Goal: Task Accomplishment & Management: Complete application form

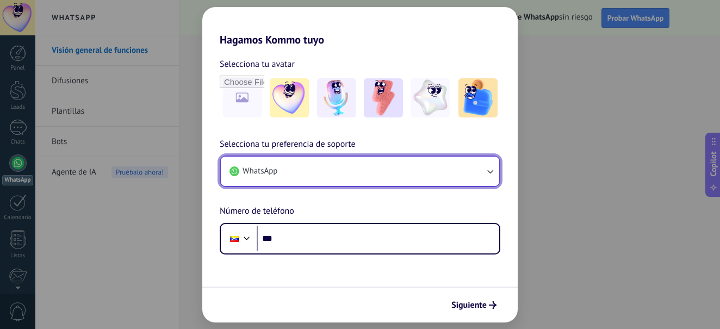
click at [485, 172] on icon "button" at bounding box center [489, 171] width 11 height 11
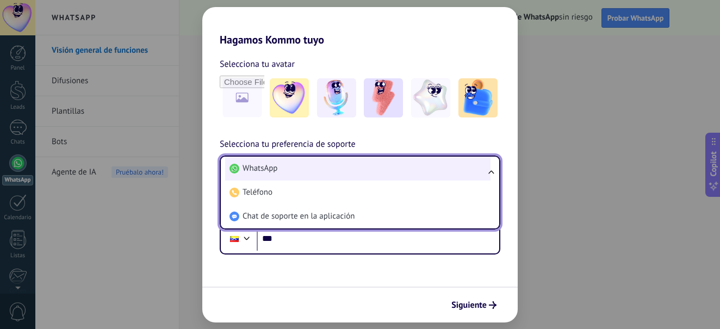
click at [457, 174] on li "WhatsApp" at bounding box center [357, 169] width 265 height 24
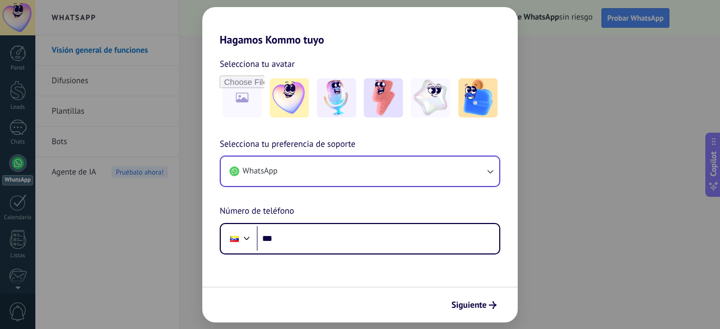
click at [154, 253] on div "Hagamos Kommo tuyo Selecciona tu avatar Selecciona tu preferencia de soporte Wh…" at bounding box center [360, 164] width 720 height 329
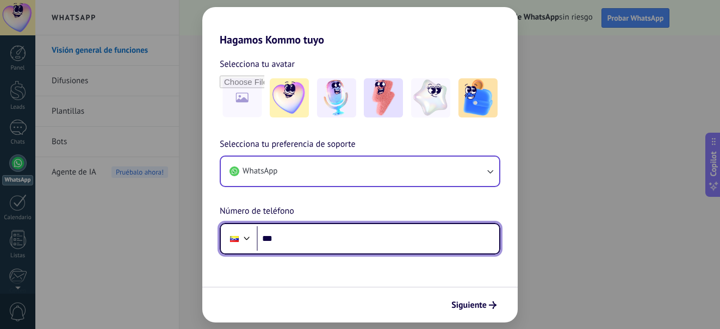
click at [243, 238] on div at bounding box center [246, 236] width 13 height 13
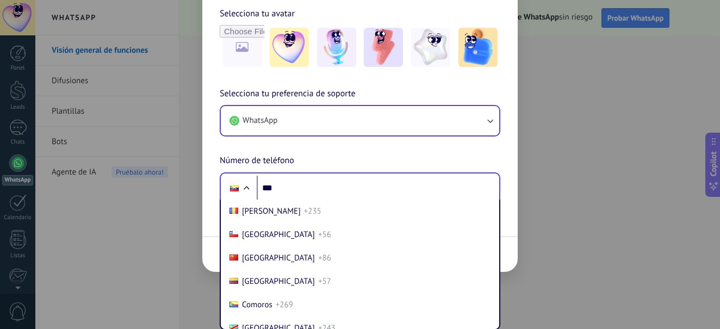
scroll to position [843, 0]
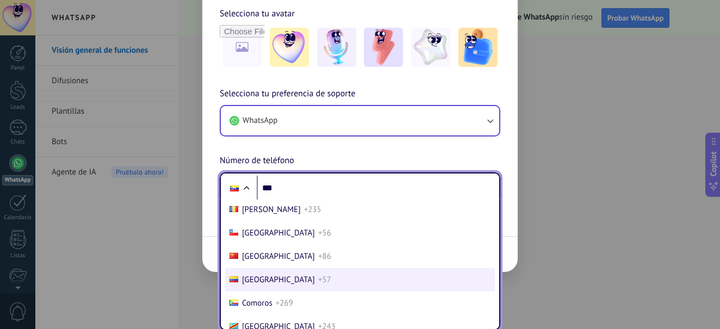
click at [254, 278] on span "[GEOGRAPHIC_DATA]" at bounding box center [278, 280] width 73 height 10
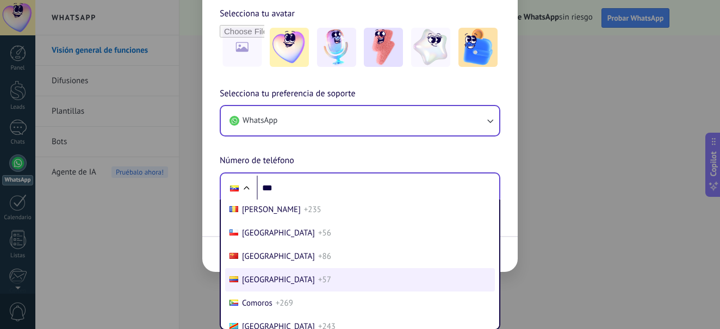
scroll to position [0, 0]
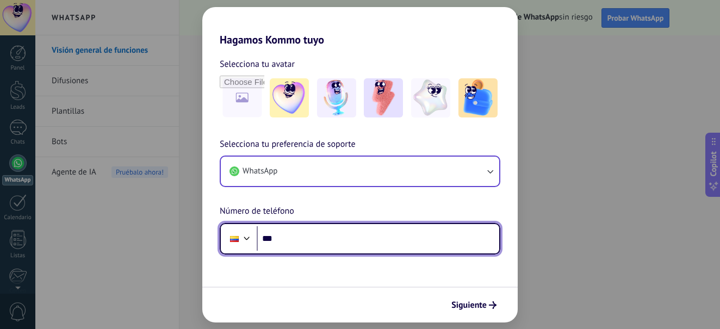
click at [304, 242] on input "***" at bounding box center [378, 238] width 242 height 25
paste input "**********"
type input "**********"
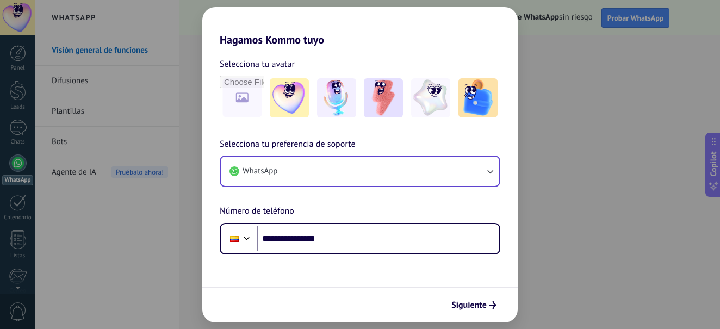
drag, startPoint x: 457, startPoint y: 304, endPoint x: 451, endPoint y: 304, distance: 6.0
click at [456, 304] on span "Siguiente" at bounding box center [468, 305] width 35 height 8
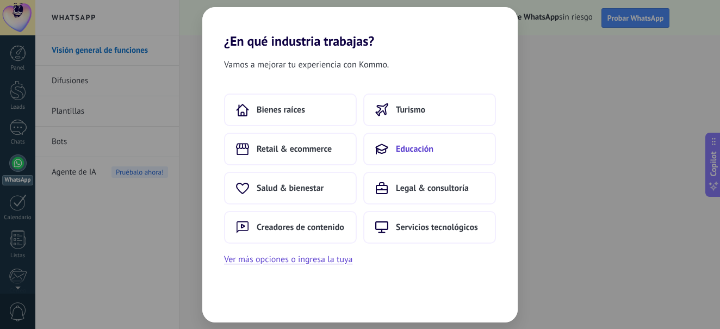
click at [386, 146] on icon at bounding box center [381, 148] width 13 height 13
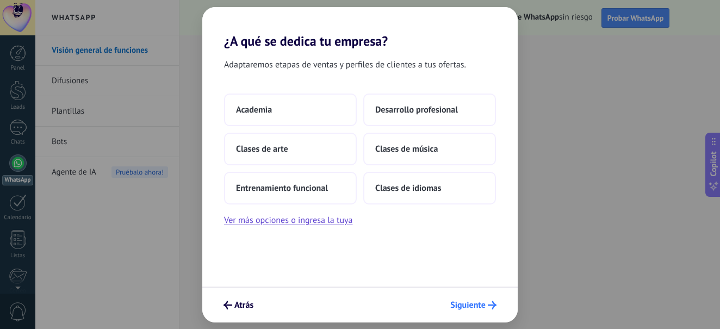
click at [456, 303] on span "Siguiente" at bounding box center [467, 305] width 35 height 8
click at [459, 306] on span "Siguiente" at bounding box center [467, 305] width 35 height 8
click at [297, 182] on button "Entrenamiento funcional" at bounding box center [290, 188] width 133 height 33
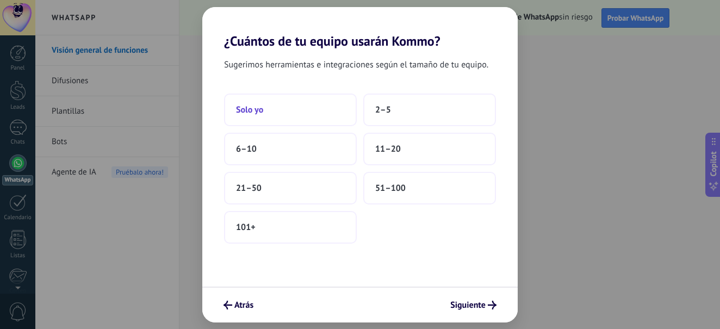
click at [295, 117] on button "Solo yo" at bounding box center [290, 109] width 133 height 33
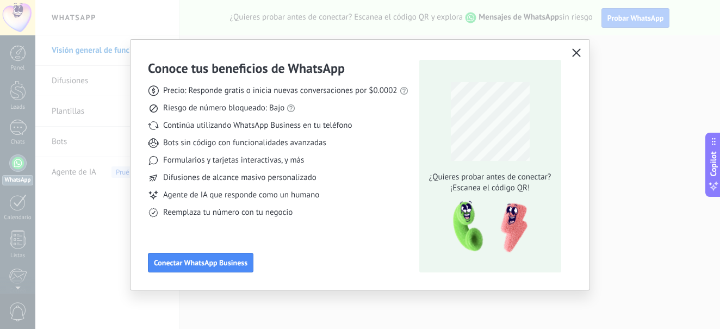
click at [575, 59] on button "button" at bounding box center [576, 53] width 14 height 15
